Goal: Ask a question

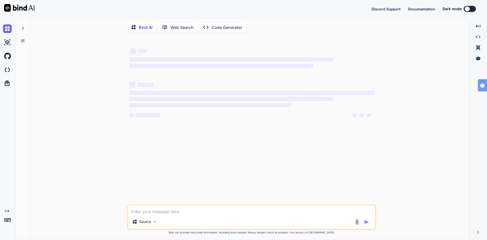
type textarea "x"
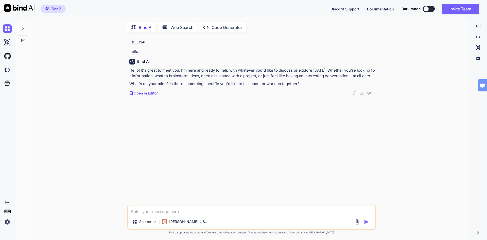
scroll to position [2, 0]
click at [143, 93] on p "Open in Editor" at bounding box center [146, 92] width 24 height 5
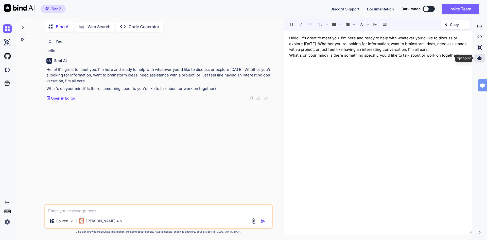
click at [480, 58] on icon at bounding box center [479, 58] width 5 height 4
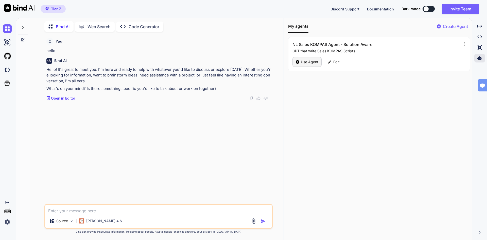
click at [308, 63] on p "Use Agent" at bounding box center [310, 61] width 18 height 5
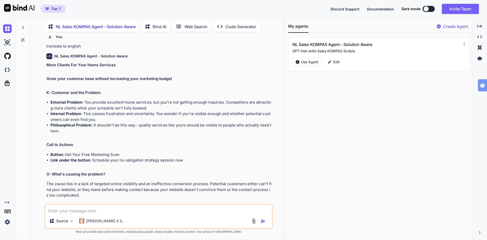
scroll to position [1968, 0]
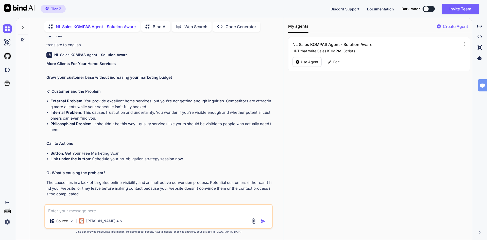
click at [92, 211] on textarea at bounding box center [158, 208] width 227 height 9
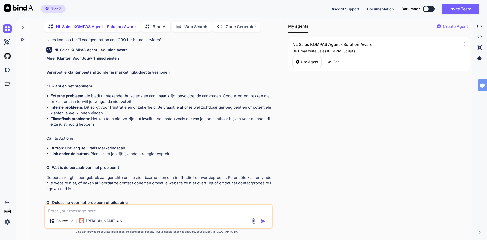
scroll to position [1283, 0]
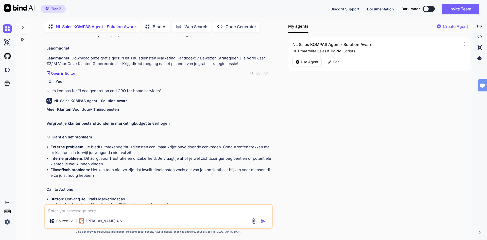
click at [79, 207] on textarea at bounding box center [158, 208] width 227 height 9
type textarea "what are proverbs as [PERSON_NAME] describe it"
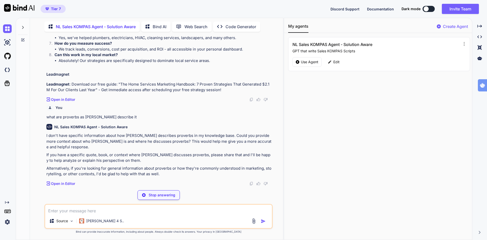
scroll to position [2511, 0]
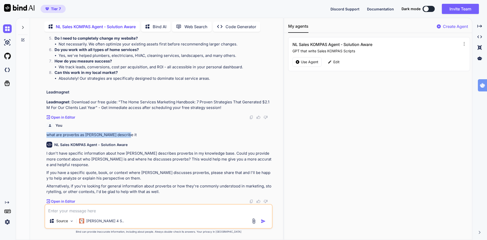
drag, startPoint x: 45, startPoint y: 134, endPoint x: 130, endPoint y: 131, distance: 84.2
click at [130, 131] on div "You make a sales kompas for "Lead generation and CRO for home services" in engl…" at bounding box center [158, 120] width 227 height 168
copy p "what are proverbs as [PERSON_NAME] describe it"
